Goal: Task Accomplishment & Management: Manage account settings

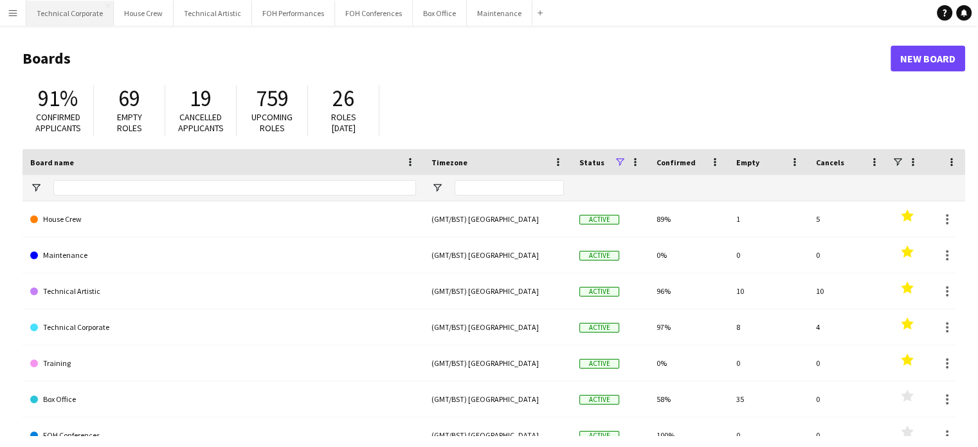
click at [89, 8] on button "Technical Corporate Close" at bounding box center [69, 13] width 87 height 25
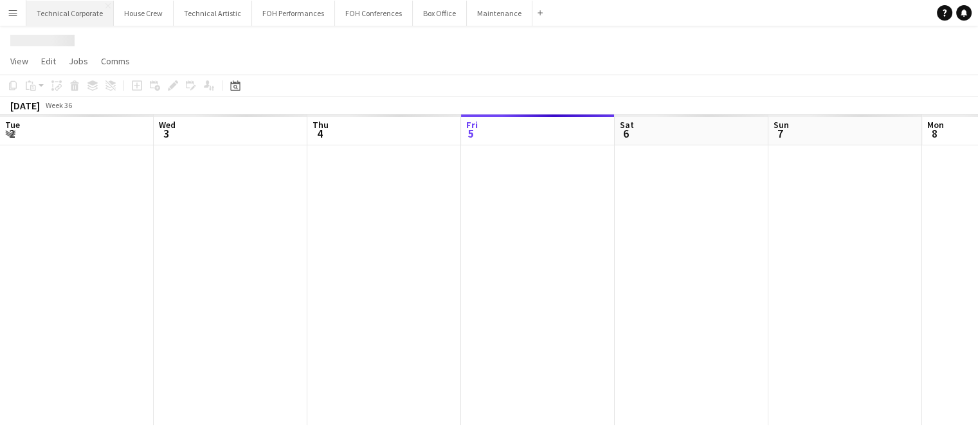
click at [62, 12] on button "Technical Corporate Close" at bounding box center [69, 13] width 87 height 25
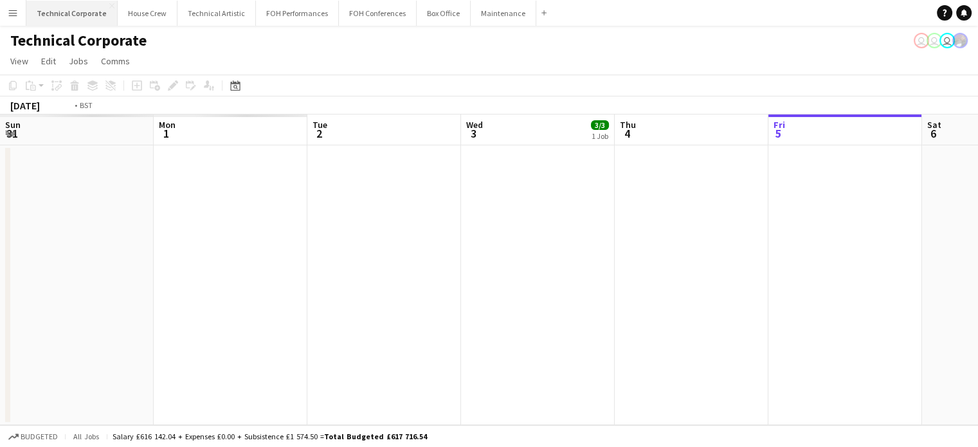
scroll to position [0, 307]
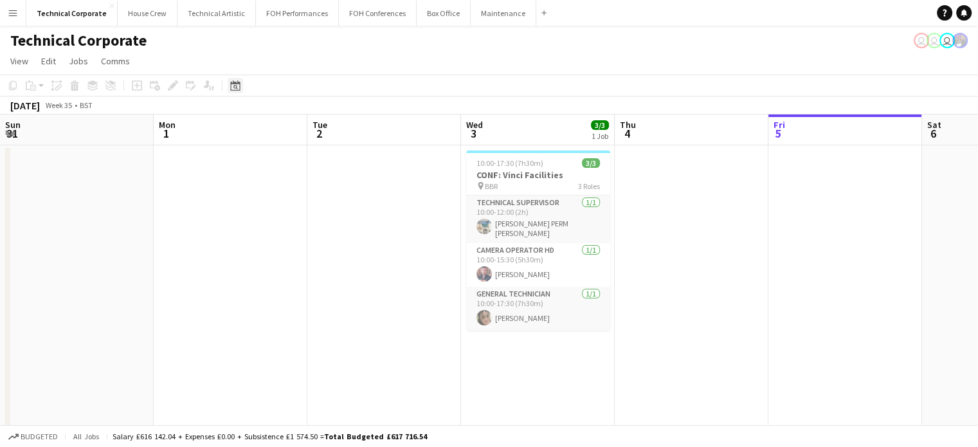
click at [242, 87] on div "Date picker" at bounding box center [235, 85] width 15 height 15
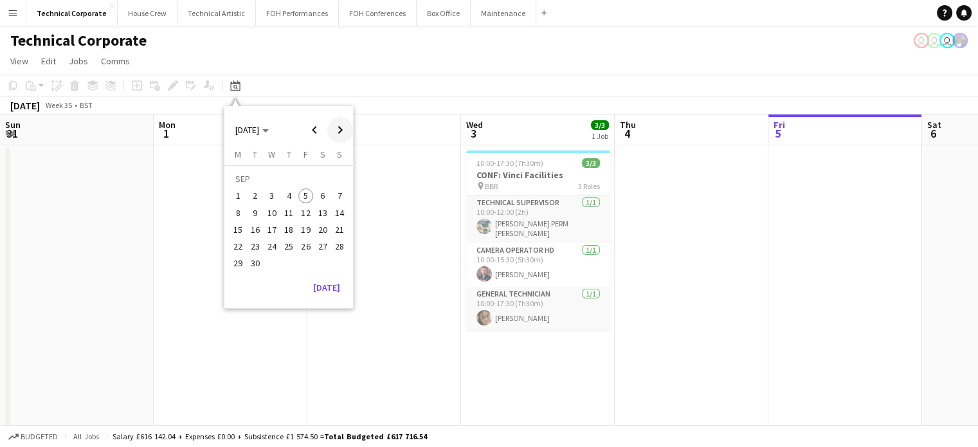
click at [341, 127] on span "Next month" at bounding box center [340, 130] width 26 height 26
click at [309, 211] on span "12" at bounding box center [305, 212] width 15 height 15
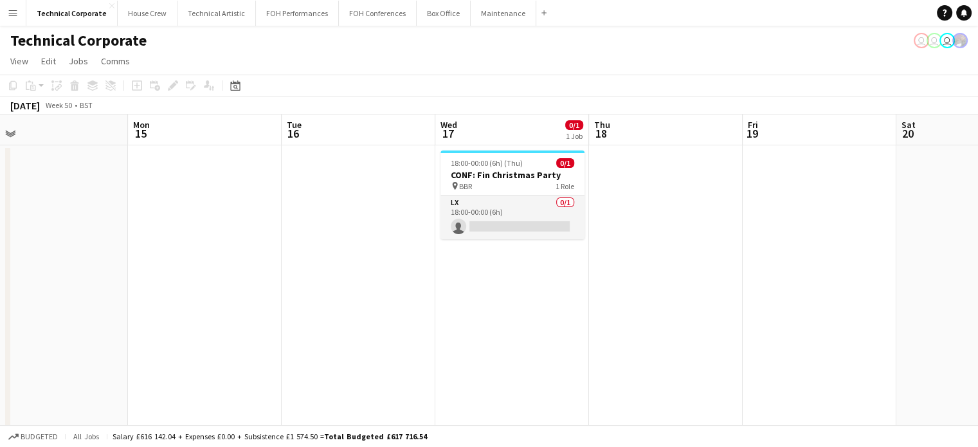
scroll to position [0, 488]
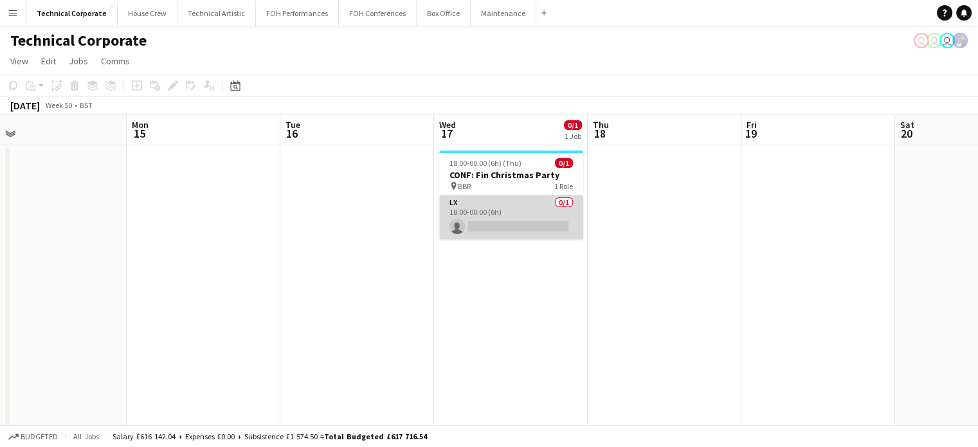
click at [516, 203] on app-card-role "LX 0/1 18:00-00:00 (6h) single-neutral-actions" at bounding box center [511, 217] width 144 height 44
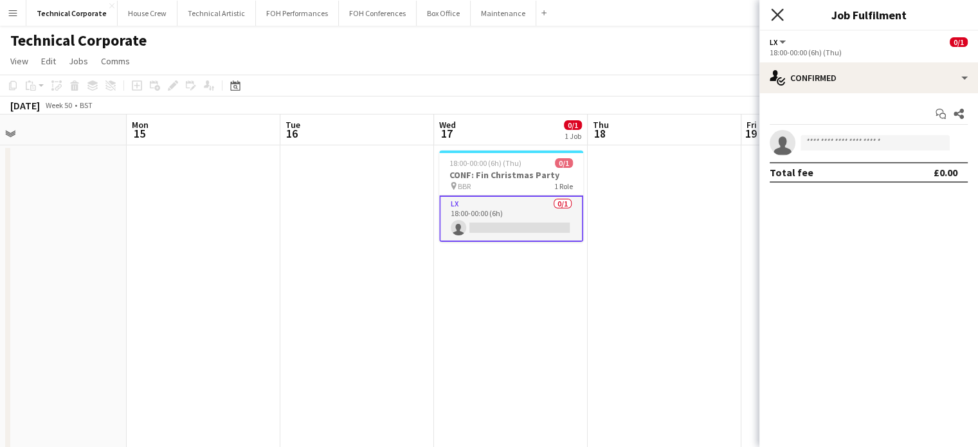
click at [773, 11] on icon at bounding box center [777, 14] width 12 height 12
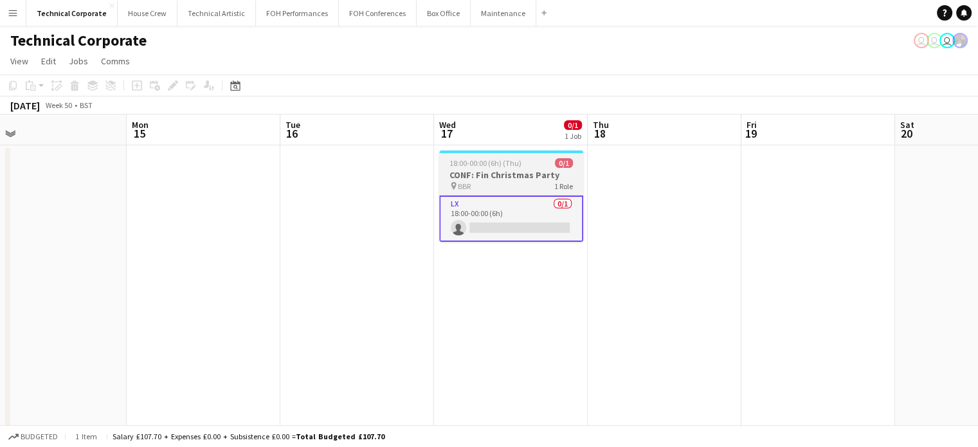
click at [496, 156] on app-job-card "18:00-00:00 (6h) (Thu) 0/1 CONF: Fin Christmas Party pin BBR 1 Role LX 0/1 18:0…" at bounding box center [511, 195] width 144 height 91
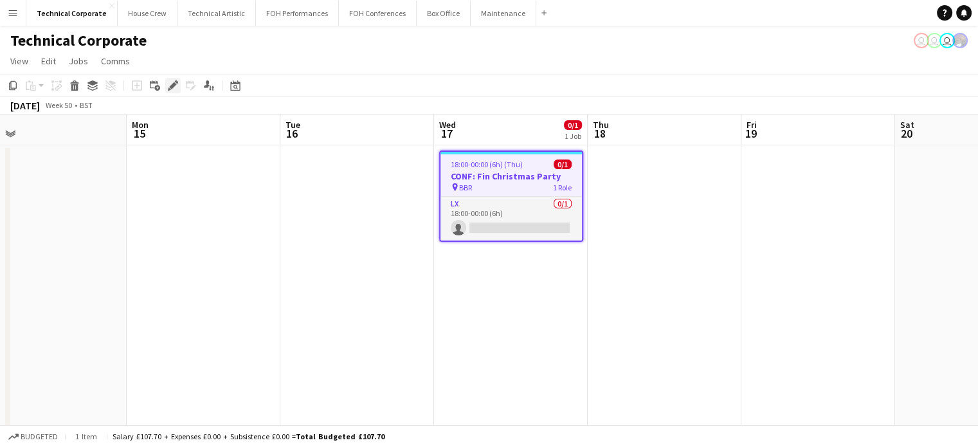
click at [170, 84] on icon "Edit" at bounding box center [173, 85] width 10 height 10
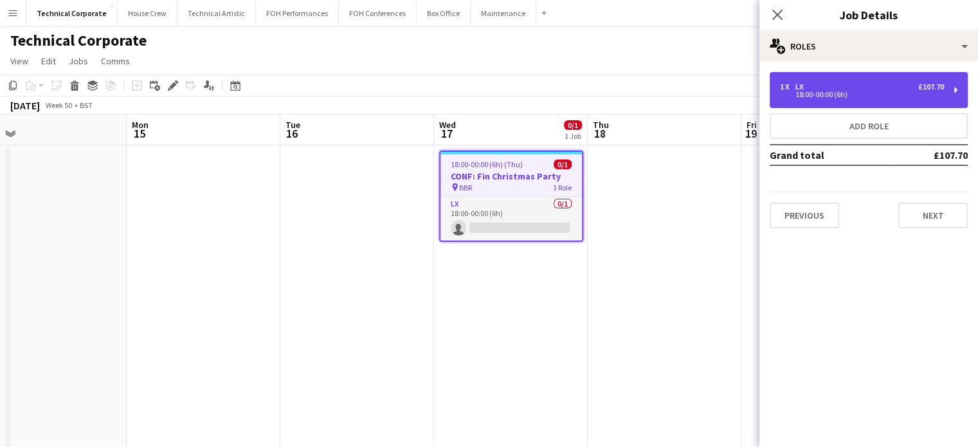
click at [926, 100] on div "1 x LX £107.70 18:00-00:00 (6h)" at bounding box center [869, 90] width 198 height 36
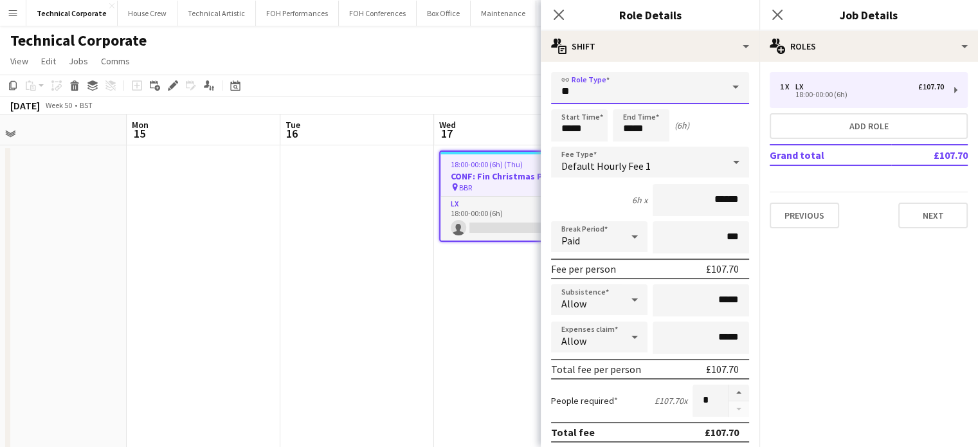
drag, startPoint x: 582, startPoint y: 98, endPoint x: 507, endPoint y: 101, distance: 75.3
click at [507, 101] on body "Menu Boards Boards Boards All jobs Status Workforce Workforce My Workforce Recr…" at bounding box center [489, 398] width 978 height 797
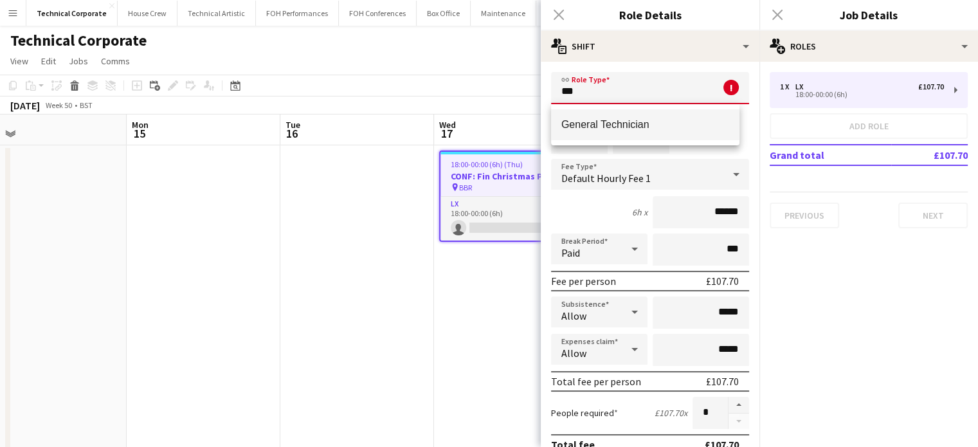
click at [610, 120] on span "General Technician" at bounding box center [645, 124] width 168 height 12
type input "**********"
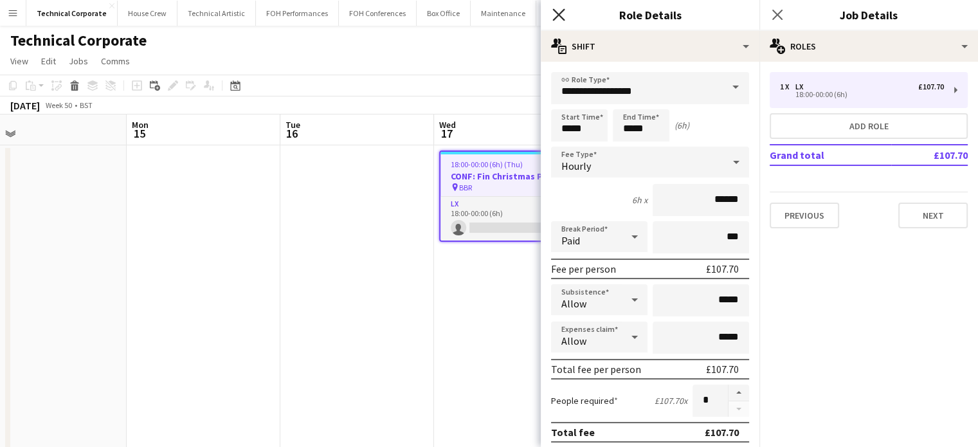
click at [557, 17] on icon "Close pop-in" at bounding box center [558, 14] width 12 height 12
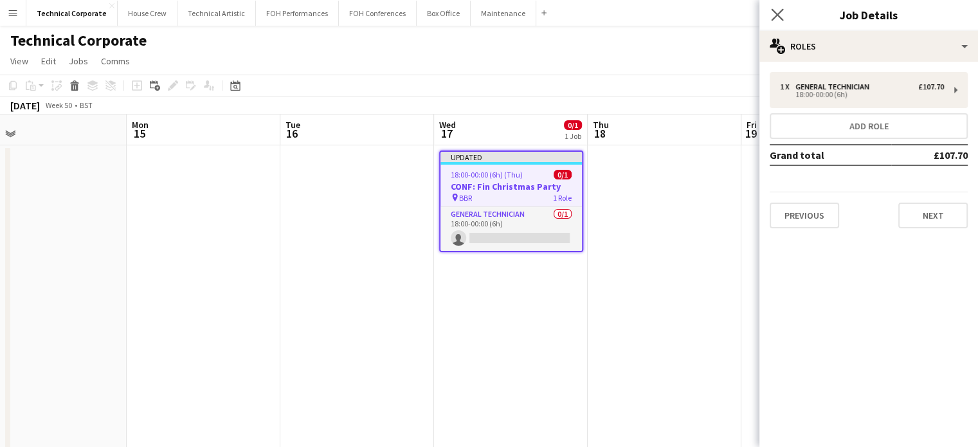
click at [775, 8] on app-icon "Close pop-in" at bounding box center [777, 15] width 19 height 19
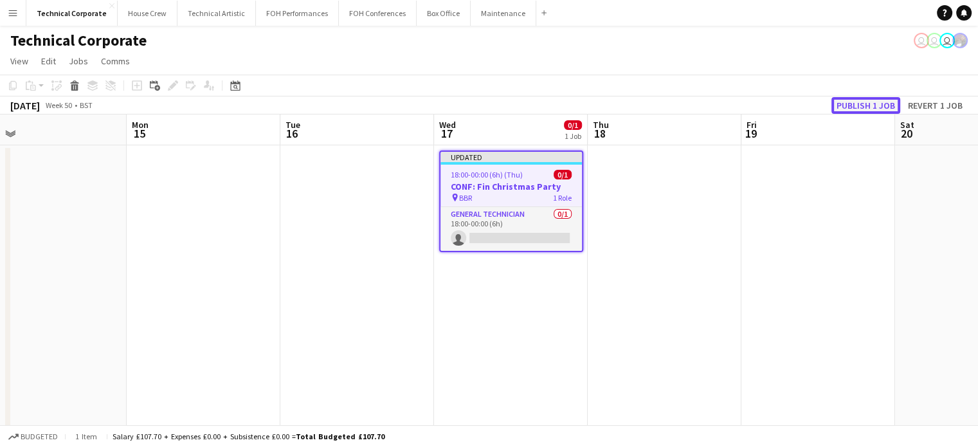
click at [874, 105] on button "Publish 1 job" at bounding box center [865, 105] width 69 height 17
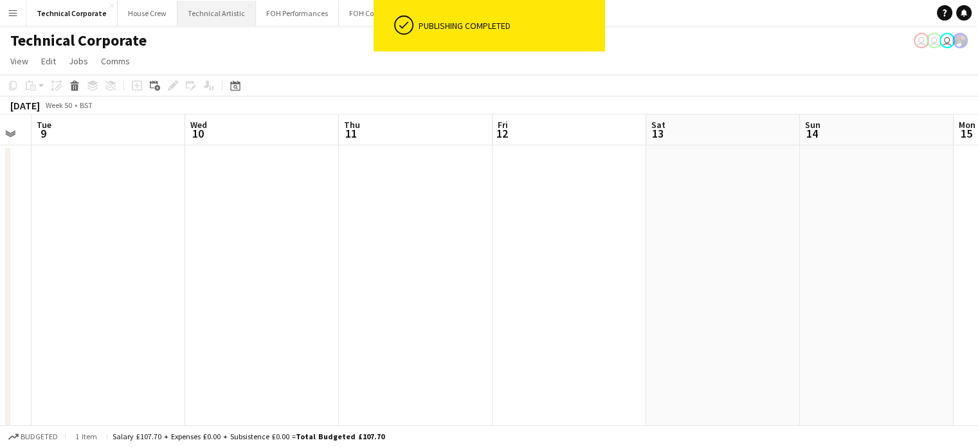
scroll to position [0, 273]
